Goal: Check status

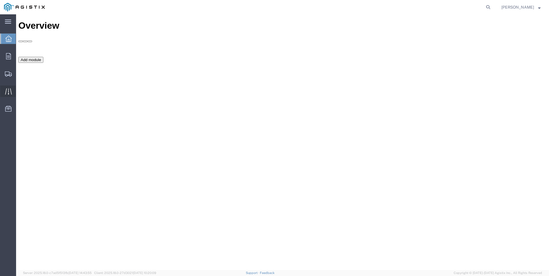
click at [7, 93] on icon at bounding box center [8, 91] width 7 height 7
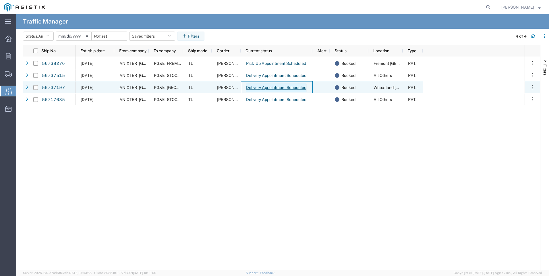
click at [275, 87] on link "Delivery Appointment Scheduled" at bounding box center [276, 87] width 61 height 9
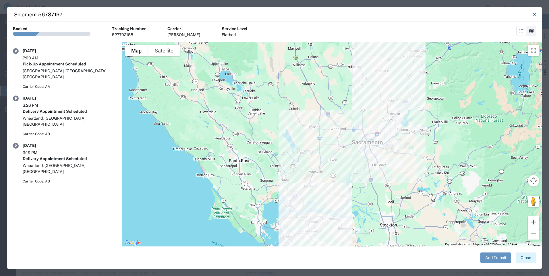
click at [527, 262] on button "Close" at bounding box center [525, 257] width 20 height 11
